Goal: Information Seeking & Learning: Learn about a topic

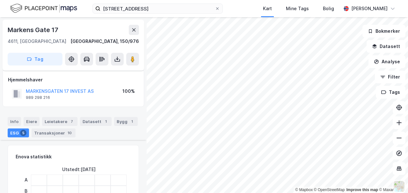
scroll to position [395, 0]
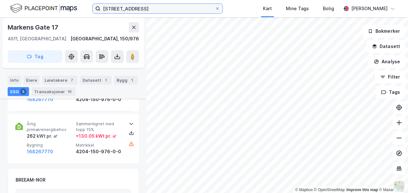
click at [151, 8] on input "[STREET_ADDRESS]" at bounding box center [157, 9] width 114 height 10
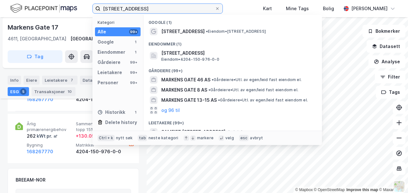
drag, startPoint x: 151, startPoint y: 8, endPoint x: 98, endPoint y: 8, distance: 53.2
click at [98, 8] on label "[STREET_ADDRESS]" at bounding box center [157, 9] width 130 height 10
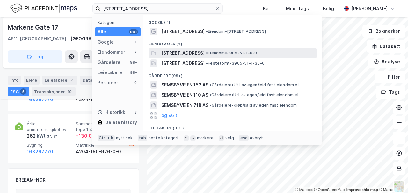
click at [173, 54] on span "[STREET_ADDRESS]" at bounding box center [182, 53] width 43 height 8
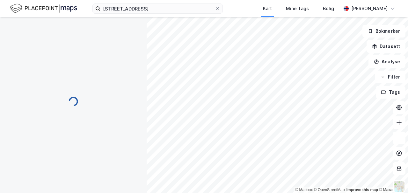
scroll to position [46, 0]
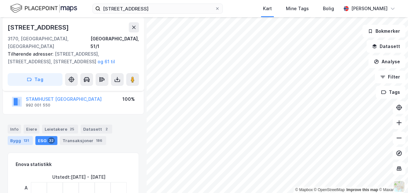
click at [33, 136] on div "Bygg 131" at bounding box center [20, 140] width 25 height 9
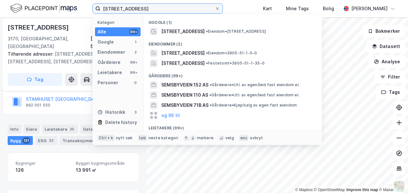
drag, startPoint x: 127, startPoint y: 4, endPoint x: 99, endPoint y: 4, distance: 27.4
click at [99, 4] on label "[STREET_ADDRESS]" at bounding box center [157, 9] width 130 height 10
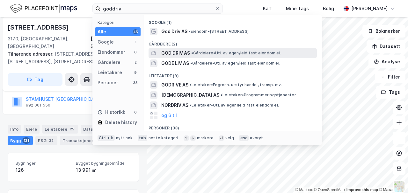
click at [179, 54] on span "GOD DRIV AS" at bounding box center [175, 53] width 29 height 8
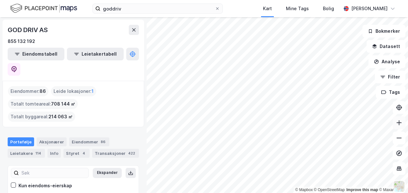
click at [399, 127] on button at bounding box center [399, 123] width 13 height 13
click at [399, 139] on icon at bounding box center [399, 138] width 6 height 6
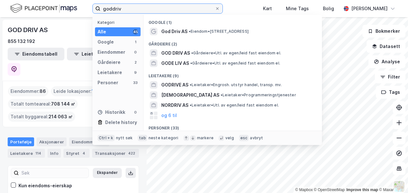
click at [130, 8] on input "goddriv" at bounding box center [157, 9] width 114 height 10
drag, startPoint x: 130, startPoint y: 8, endPoint x: 97, endPoint y: 9, distance: 33.5
click at [97, 9] on label "goddriv" at bounding box center [157, 9] width 130 height 10
click at [140, 8] on input "goddriv" at bounding box center [157, 9] width 114 height 10
drag, startPoint x: 140, startPoint y: 8, endPoint x: 83, endPoint y: 4, distance: 57.2
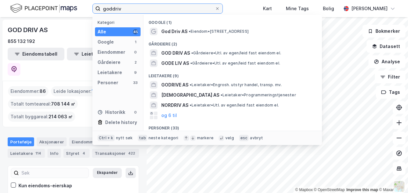
click at [87, 6] on div "goddriv Kategori Alle 45 Google 1 Eiendommer 0 Gårdeiere 2 Leietakere 9 Persone…" at bounding box center [204, 8] width 408 height 17
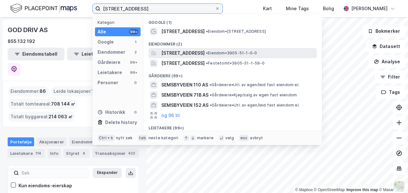
type input "[STREET_ADDRESS]"
click at [205, 54] on span "[STREET_ADDRESS]" at bounding box center [182, 53] width 43 height 8
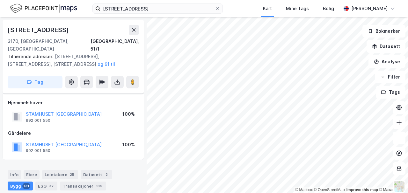
scroll to position [46, 0]
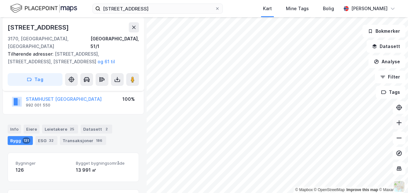
click at [398, 126] on icon at bounding box center [399, 123] width 6 height 6
click at [397, 126] on icon at bounding box center [399, 123] width 6 height 6
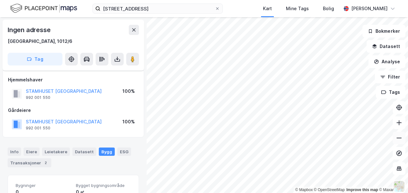
scroll to position [18, 0]
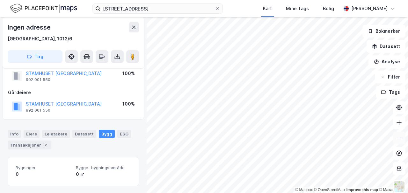
click at [398, 140] on icon at bounding box center [399, 138] width 6 height 6
click at [149, 8] on input "[STREET_ADDRESS]" at bounding box center [157, 9] width 114 height 10
click at [62, 20] on div "Ingen adresse [GEOGRAPHIC_DATA], 1012/6 Tag" at bounding box center [73, 42] width 141 height 51
click at [217, 9] on icon at bounding box center [217, 9] width 4 height 4
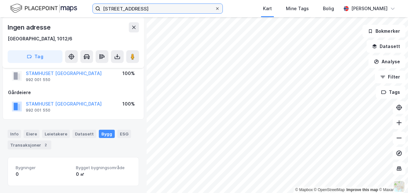
click at [215, 9] on input "[STREET_ADDRESS]" at bounding box center [157, 9] width 114 height 10
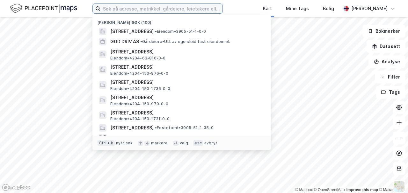
click at [140, 8] on input at bounding box center [161, 9] width 122 height 10
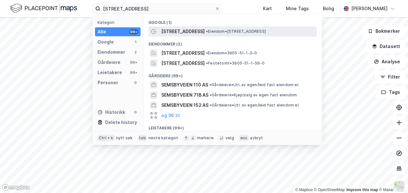
click at [181, 33] on span "[STREET_ADDRESS]" at bounding box center [182, 32] width 43 height 8
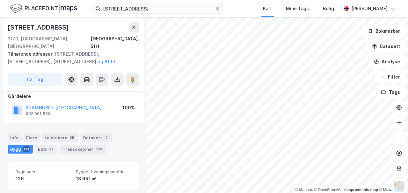
scroll to position [39, 0]
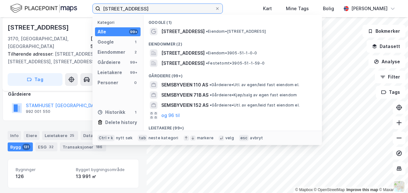
drag, startPoint x: 153, startPoint y: 11, endPoint x: 73, endPoint y: 8, distance: 79.4
click at [76, 10] on div "semsbyveien 118 Kategori Alle 99+ Google 1 Eiendommer 2 Gårdeiere 99+ Leietaker…" at bounding box center [204, 8] width 408 height 17
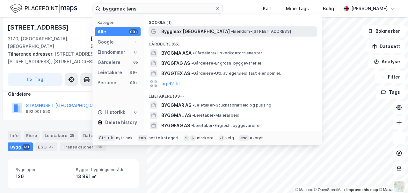
click at [231, 31] on span "•" at bounding box center [232, 31] width 2 height 5
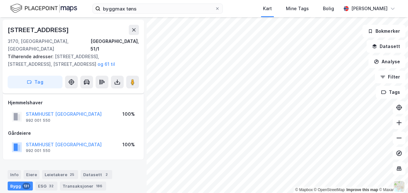
scroll to position [39, 0]
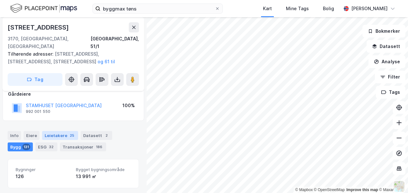
click at [55, 131] on div "Leietakere 25" at bounding box center [60, 135] width 36 height 9
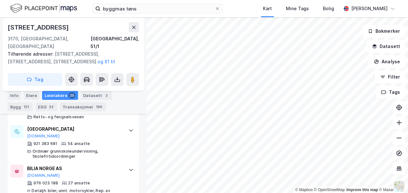
scroll to position [205, 0]
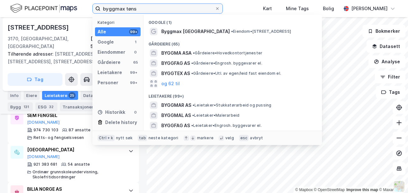
click at [143, 10] on input "byggmax tøns" at bounding box center [157, 9] width 114 height 10
drag, startPoint x: 143, startPoint y: 10, endPoint x: 93, endPoint y: 10, distance: 49.7
click at [93, 10] on label "byggmax tøns" at bounding box center [157, 9] width 130 height 10
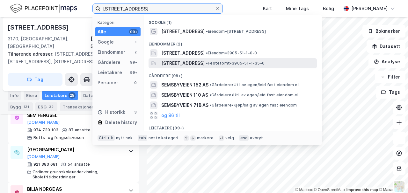
type input "[STREET_ADDRESS]"
click at [193, 64] on span "[STREET_ADDRESS]" at bounding box center [182, 64] width 43 height 8
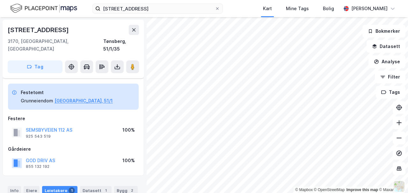
scroll to position [108, 0]
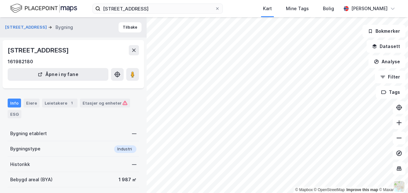
scroll to position [42, 0]
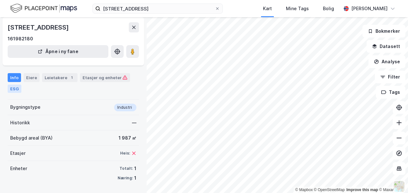
click at [17, 89] on div "ESG" at bounding box center [15, 89] width 14 height 8
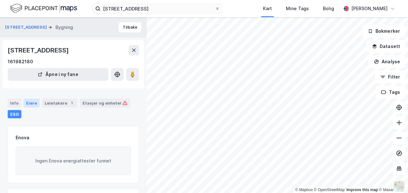
click at [34, 102] on div "Eiere" at bounding box center [32, 103] width 16 height 9
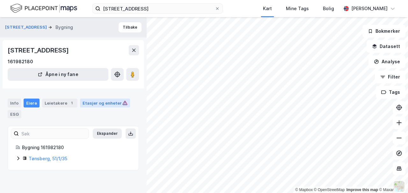
click at [90, 102] on div "Etasjer og enheter" at bounding box center [105, 103] width 45 height 6
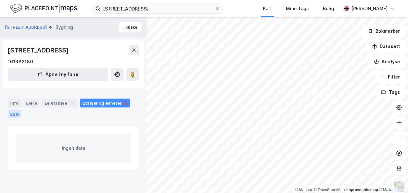
click at [12, 116] on div "ESG" at bounding box center [15, 114] width 14 height 8
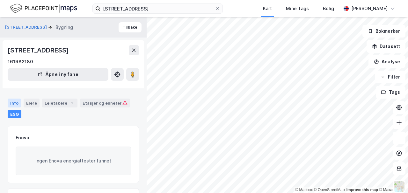
click at [16, 104] on div "Info" at bounding box center [14, 103] width 13 height 9
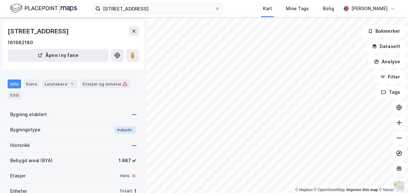
scroll to position [42, 0]
